Goal: Information Seeking & Learning: Learn about a topic

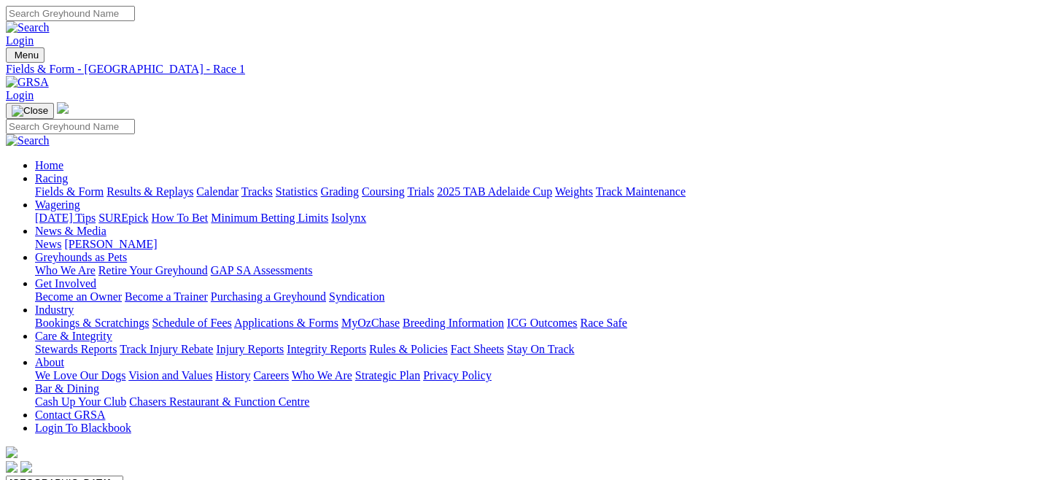
click at [54, 185] on link "Fields & Form" at bounding box center [69, 191] width 69 height 12
click at [123, 476] on select "South Australia New South Wales Northern Territory Queensland Tasmania Victoria…" at bounding box center [64, 483] width 117 height 14
select select "QLD"
click at [69, 476] on select "South Australia New South Wales Northern Territory Queensland Tasmania Victoria…" at bounding box center [64, 483] width 117 height 14
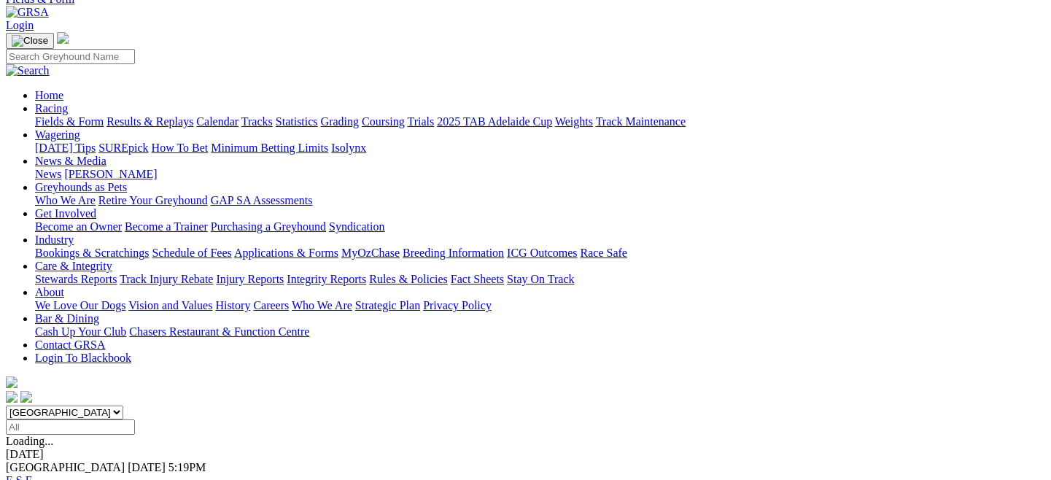
scroll to position [53, 0]
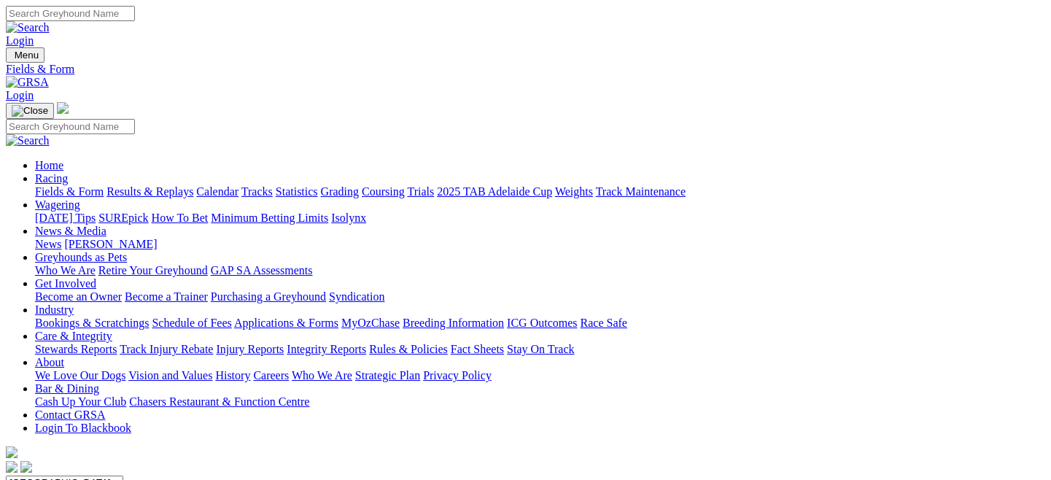
click at [123, 476] on select "South Australia New South Wales Northern Territory Queensland Tasmania Victoria…" at bounding box center [64, 483] width 117 height 14
select select "SA"
click at [69, 476] on select "South Australia New South Wales Northern Territory Queensland Tasmania Victoria…" at bounding box center [64, 483] width 117 height 14
